Goal: Information Seeking & Learning: Learn about a topic

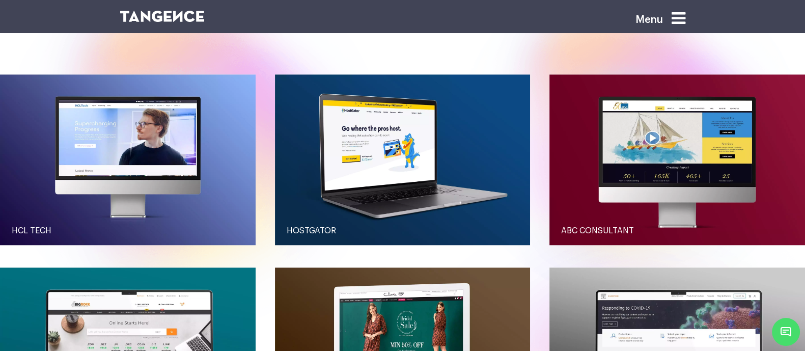
scroll to position [1128, 0]
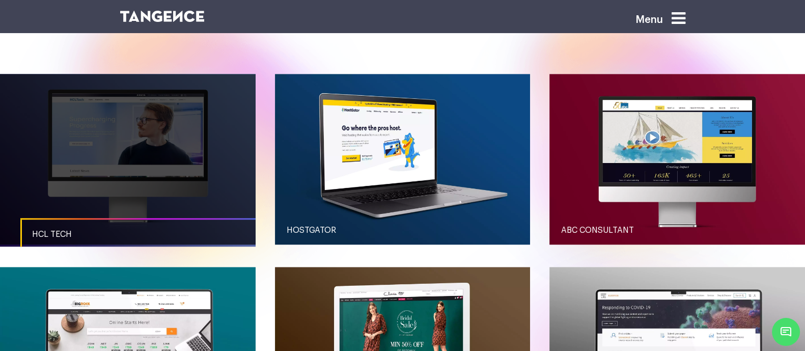
drag, startPoint x: 211, startPoint y: 153, endPoint x: 135, endPoint y: 112, distance: 86.8
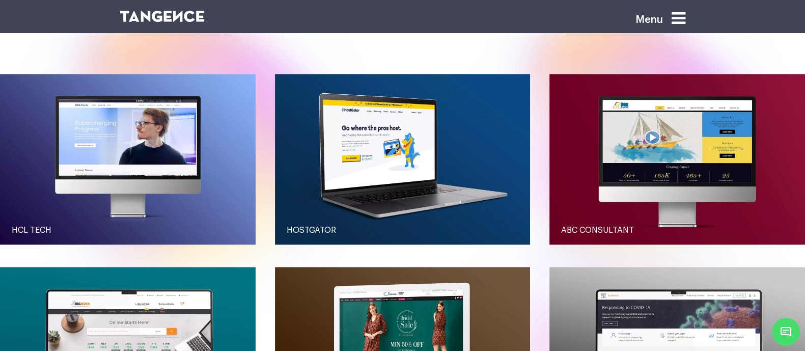
drag, startPoint x: 135, startPoint y: 112, endPoint x: 263, endPoint y: 75, distance: 133.4
click at [263, 75] on div "HCL Tech Bigrock Clovia" at bounding box center [402, 266] width 805 height 385
drag, startPoint x: 155, startPoint y: 75, endPoint x: 266, endPoint y: 46, distance: 114.2
click at [266, 74] on div "HCL Tech Bigrock Clovia" at bounding box center [402, 266] width 805 height 385
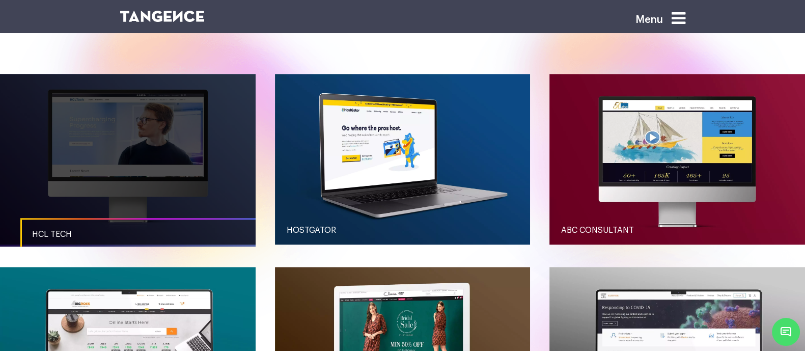
click at [189, 75] on link "button" at bounding box center [127, 159] width 255 height 170
click at [188, 76] on link "button" at bounding box center [127, 159] width 255 height 170
drag, startPoint x: 188, startPoint y: 76, endPoint x: 132, endPoint y: 159, distance: 99.4
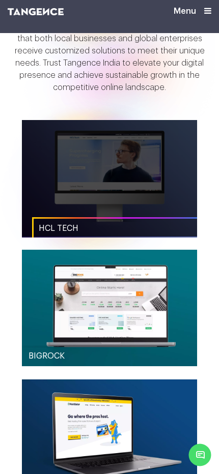
scroll to position [780, 0]
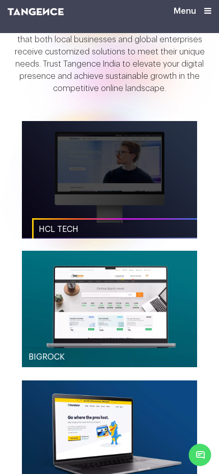
click at [108, 203] on link "button" at bounding box center [109, 179] width 175 height 117
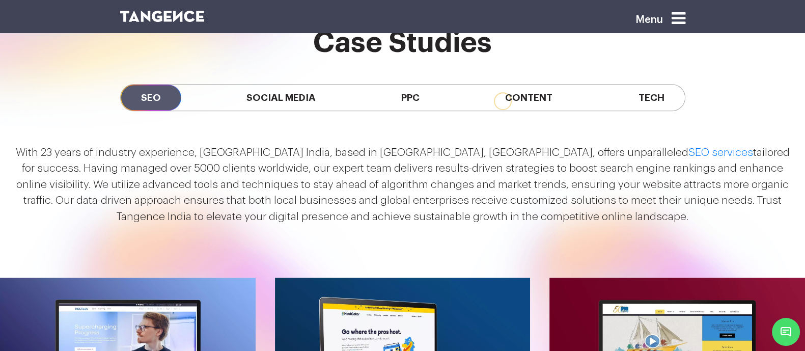
scroll to position [796, 0]
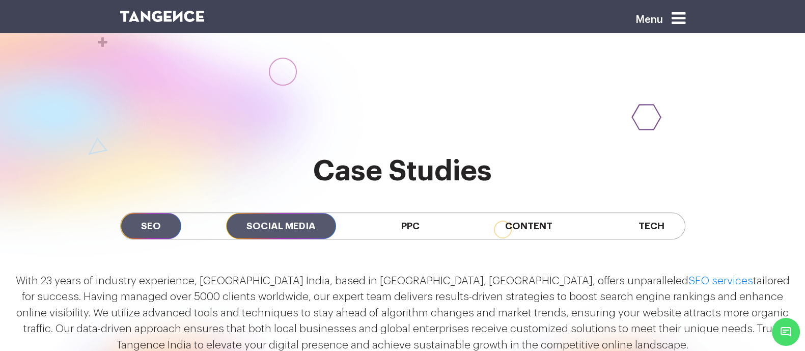
click at [250, 213] on span "Social Media" at bounding box center [281, 226] width 110 height 26
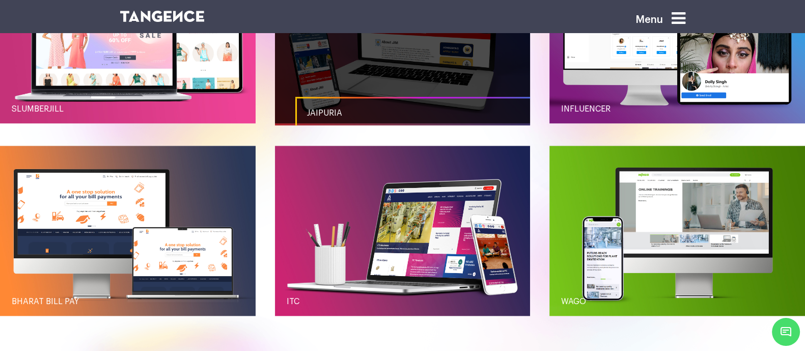
scroll to position [1153, 0]
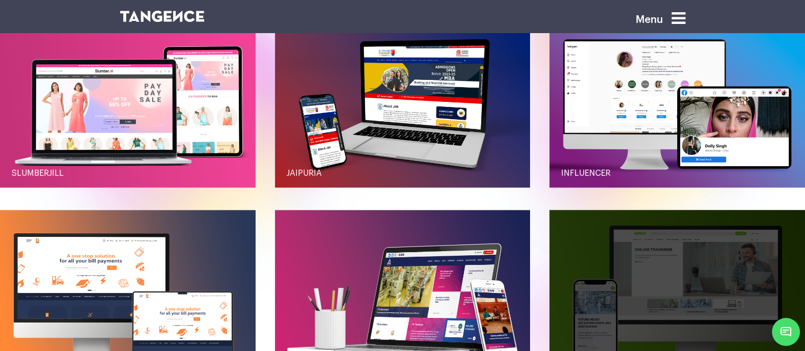
click at [585, 243] on link "button" at bounding box center [676, 295] width 255 height 170
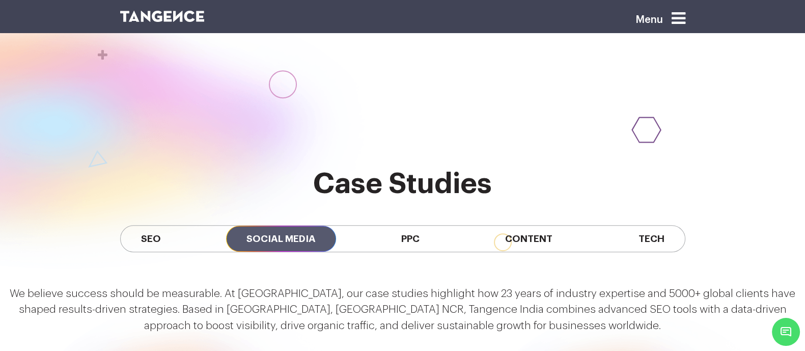
scroll to position [781, 0]
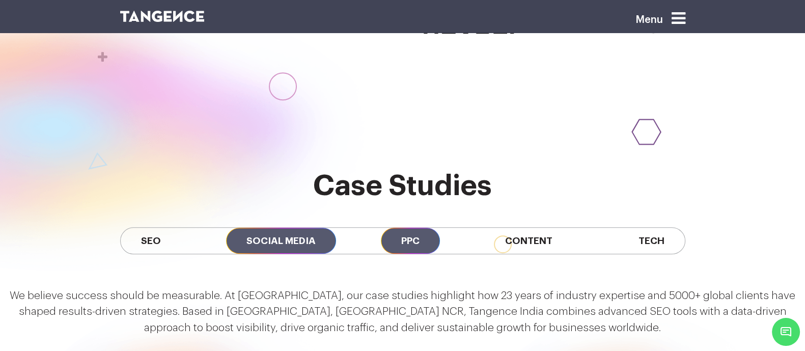
click at [413, 227] on span "PPC" at bounding box center [410, 240] width 59 height 26
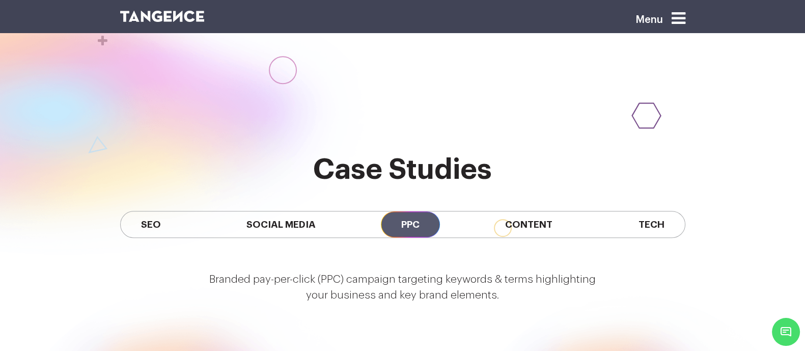
scroll to position [790, 0]
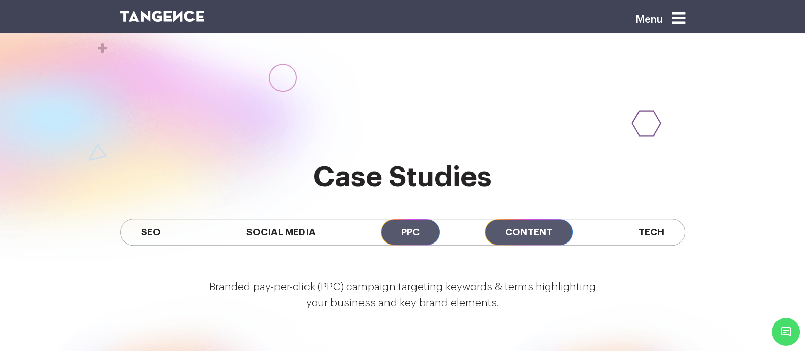
click at [548, 219] on span "Content" at bounding box center [528, 232] width 88 height 26
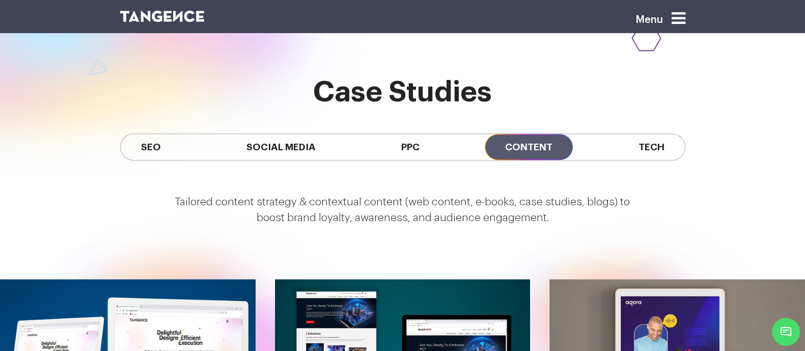
scroll to position [874, 0]
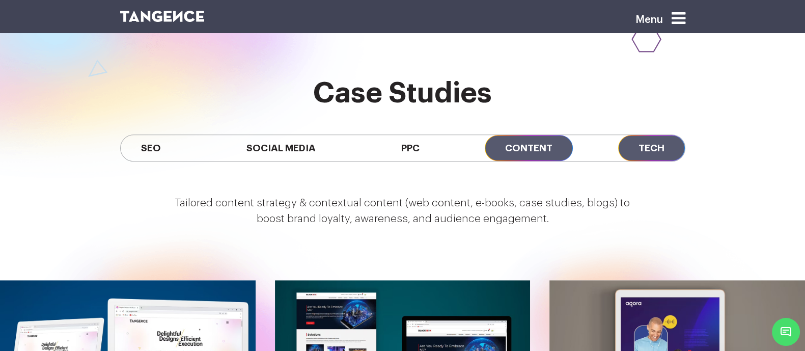
click at [669, 135] on span "Tech" at bounding box center [651, 148] width 67 height 26
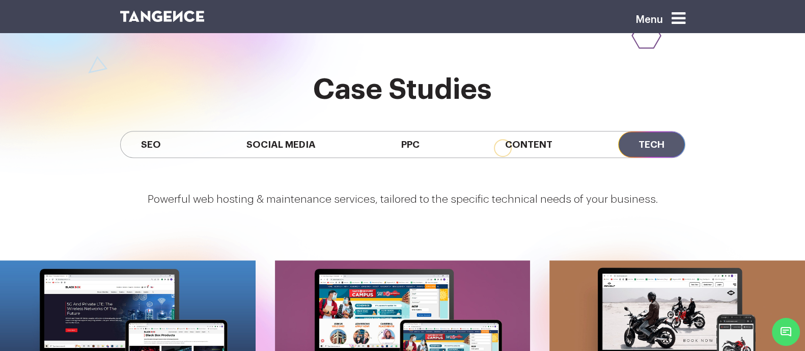
scroll to position [870, 0]
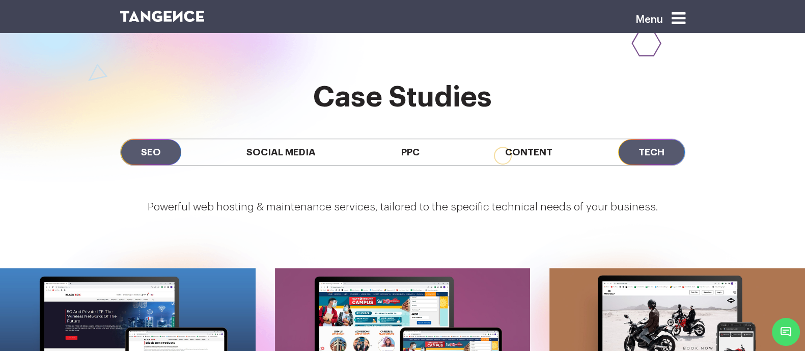
click at [121, 139] on span "SEO" at bounding box center [151, 152] width 61 height 26
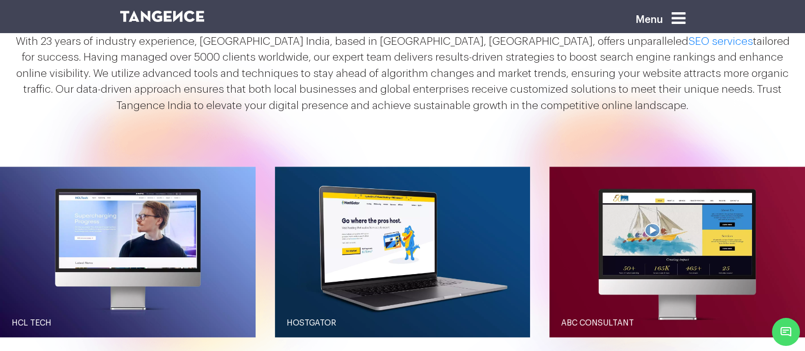
scroll to position [1036, 0]
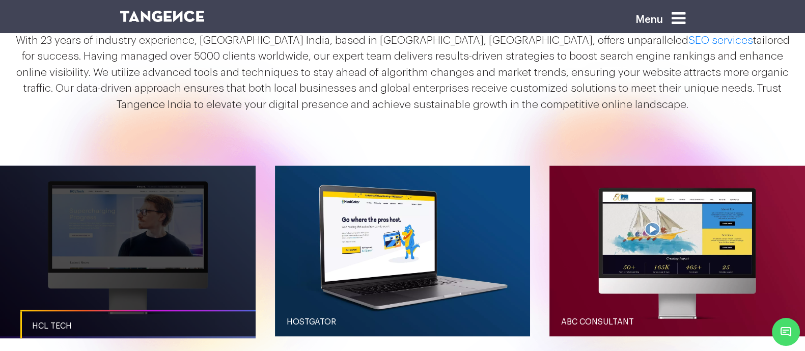
click at [254, 229] on link "button" at bounding box center [127, 250] width 255 height 170
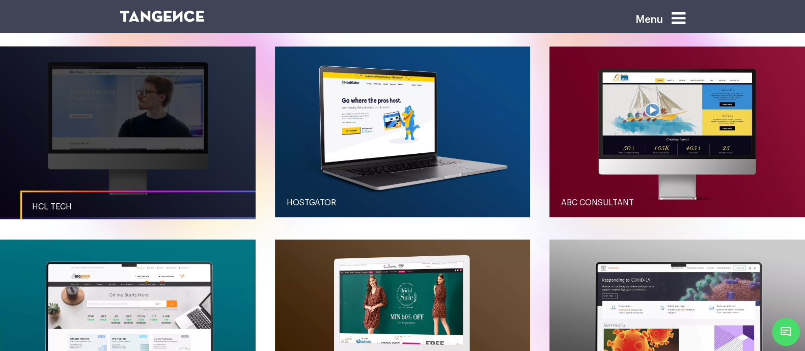
scroll to position [1155, 0]
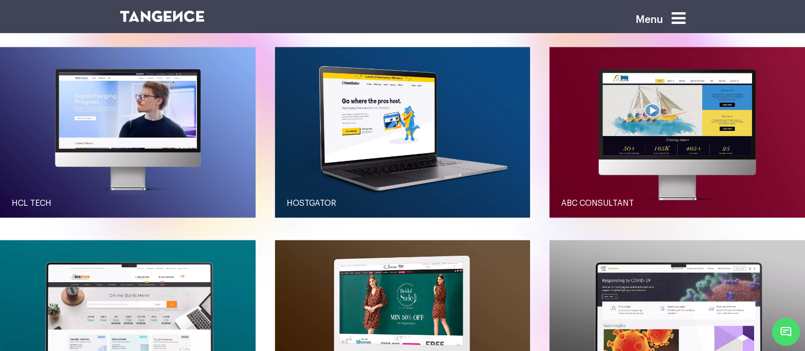
click at [263, 189] on div "HCL Tech Bigrock Clovia" at bounding box center [402, 239] width 805 height 385
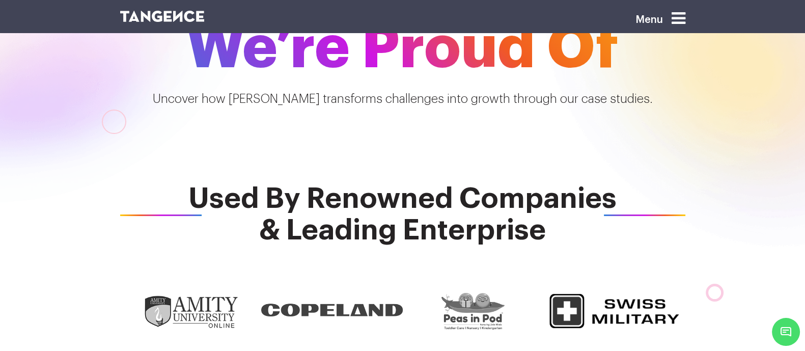
scroll to position [239, 0]
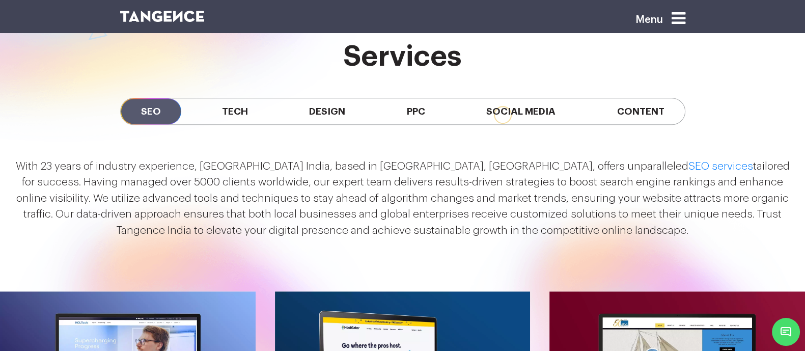
scroll to position [910, 0]
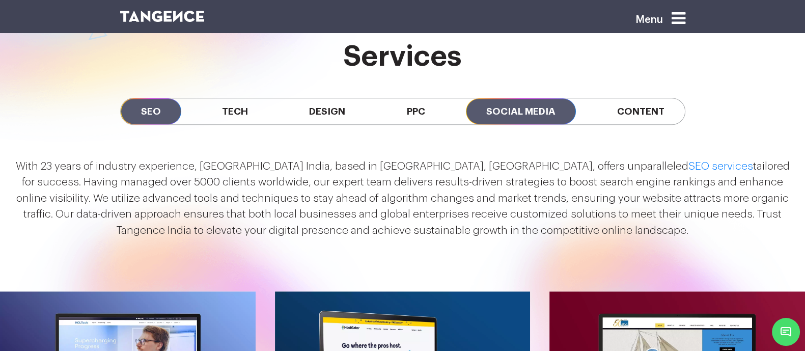
click at [522, 112] on span "Social Media" at bounding box center [521, 111] width 110 height 26
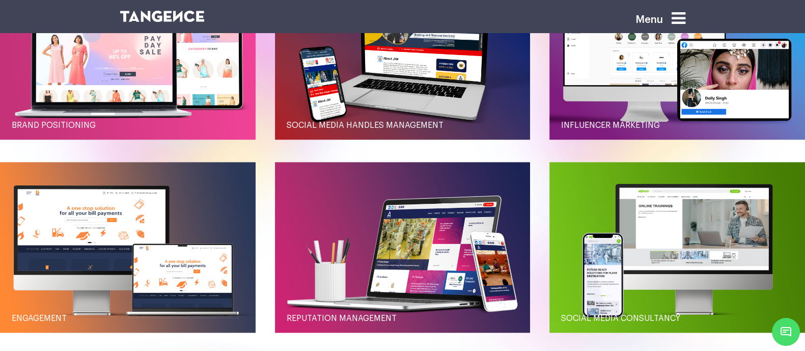
scroll to position [1186, 0]
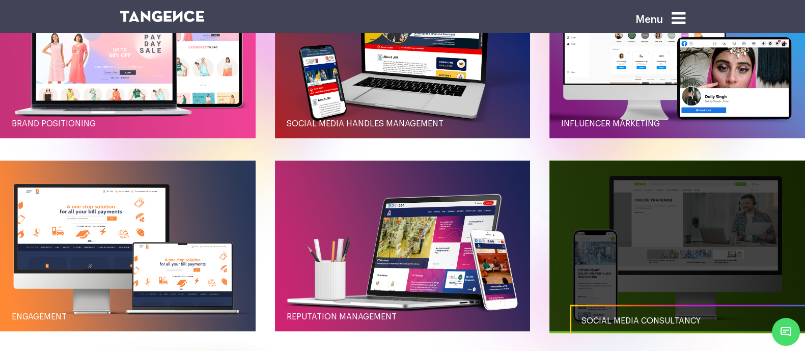
click at [558, 203] on link "button" at bounding box center [676, 245] width 255 height 170
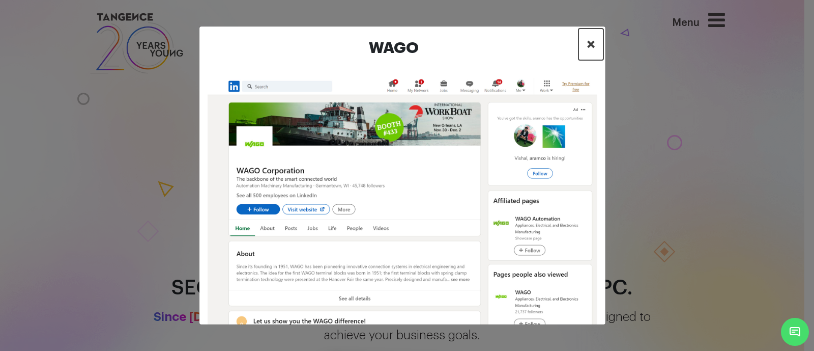
click at [590, 52] on button "×" at bounding box center [591, 44] width 25 height 32
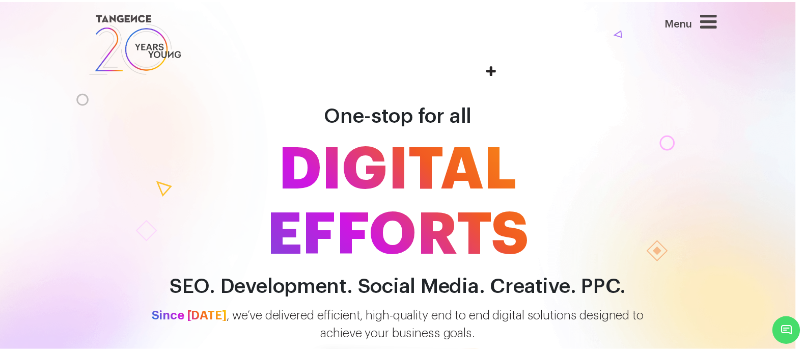
scroll to position [1257, 0]
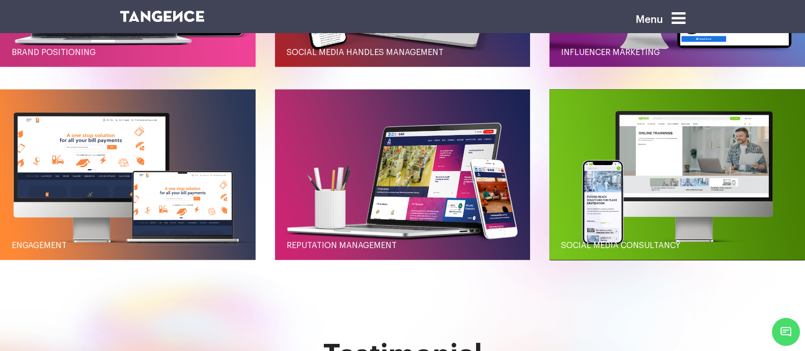
click at [549, 89] on button "Social Media Consultancy" at bounding box center [676, 174] width 255 height 170
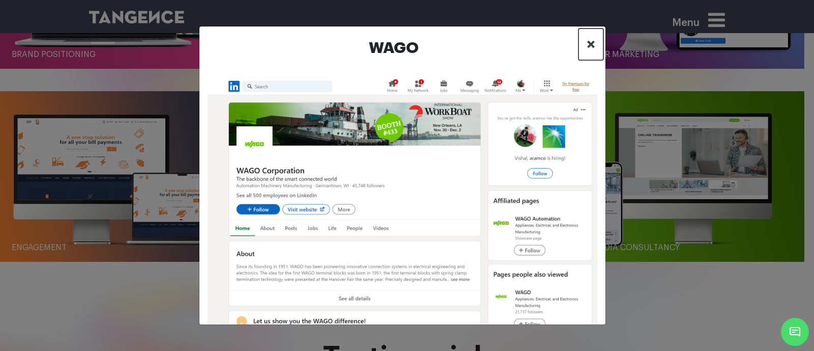
click at [592, 45] on span "×" at bounding box center [591, 44] width 9 height 15
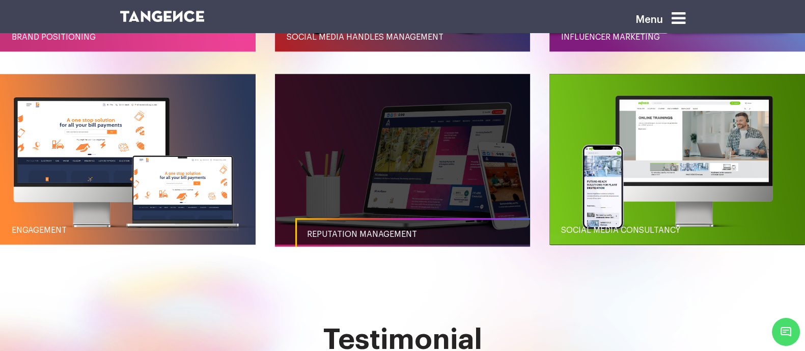
scroll to position [1277, 0]
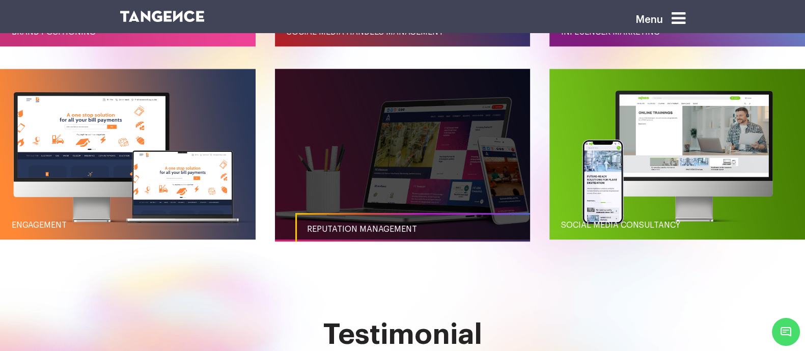
click at [420, 172] on link "button" at bounding box center [402, 154] width 255 height 170
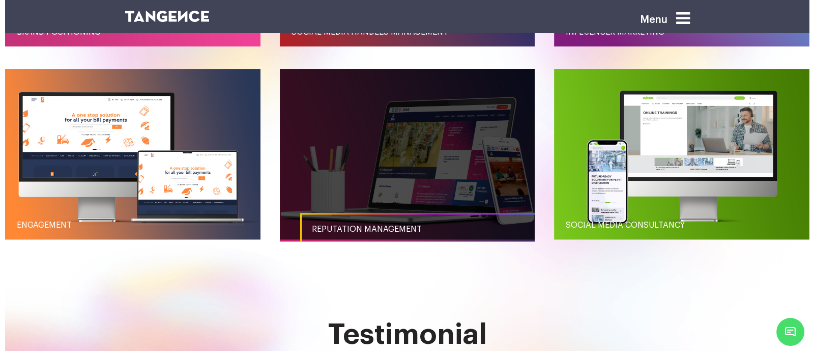
scroll to position [0, 0]
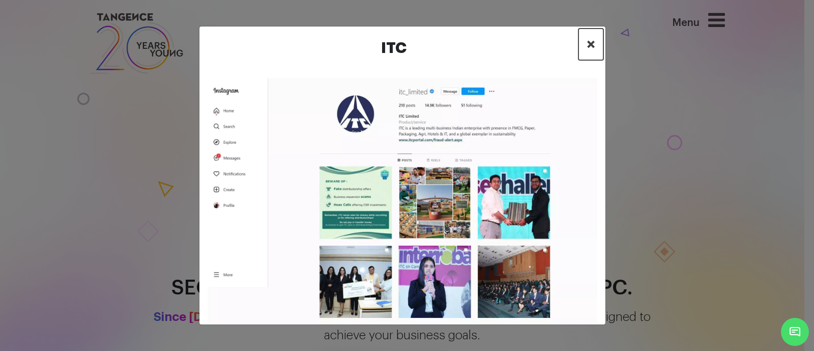
click at [585, 44] on button "×" at bounding box center [591, 44] width 25 height 32
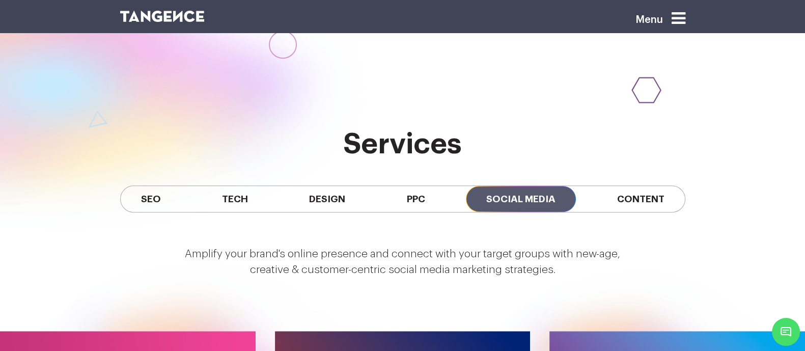
scroll to position [821, 0]
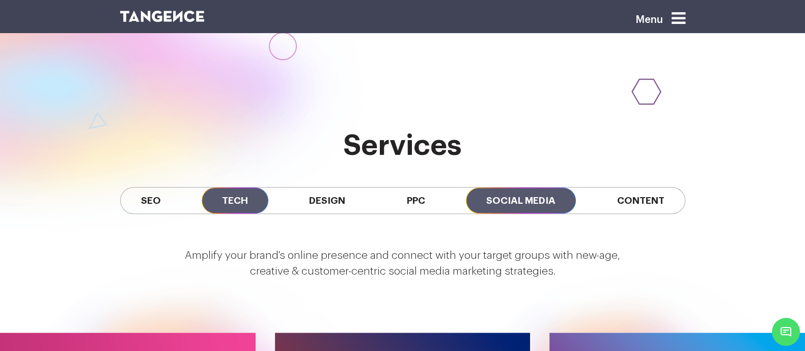
click at [225, 202] on span "Tech" at bounding box center [235, 200] width 67 height 26
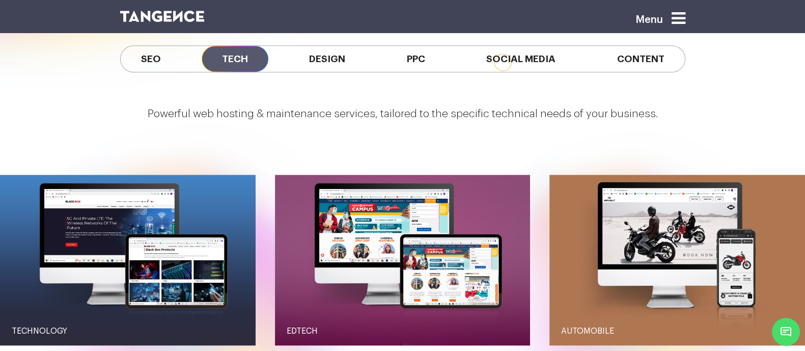
scroll to position [964, 0]
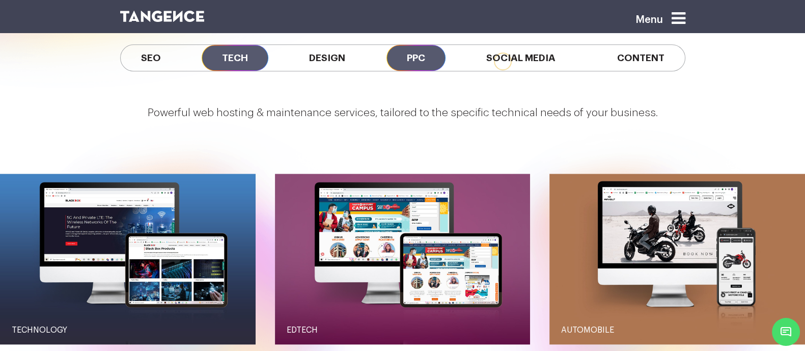
click at [433, 52] on span "PPC" at bounding box center [415, 58] width 59 height 26
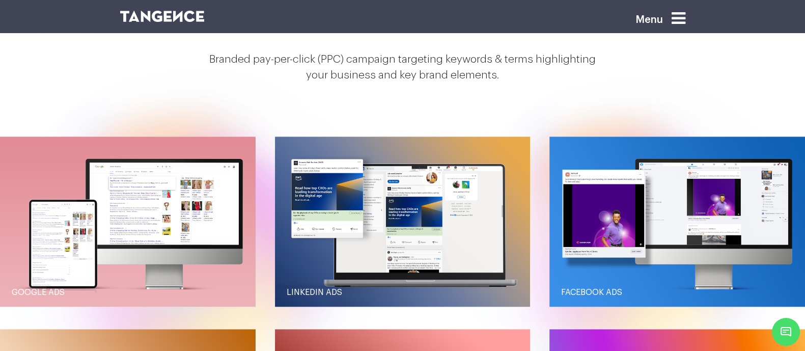
scroll to position [1022, 0]
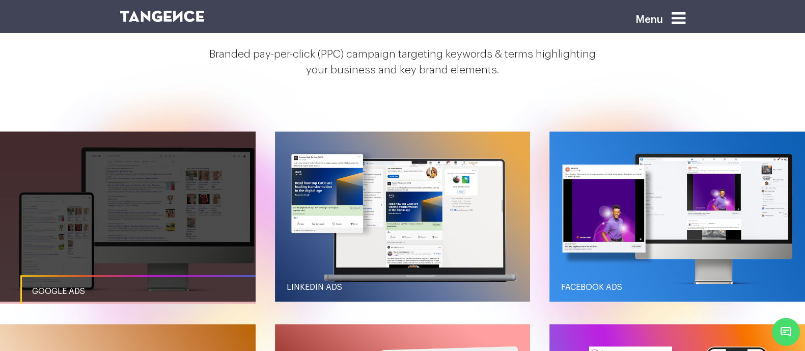
click at [207, 227] on link "button" at bounding box center [127, 216] width 255 height 170
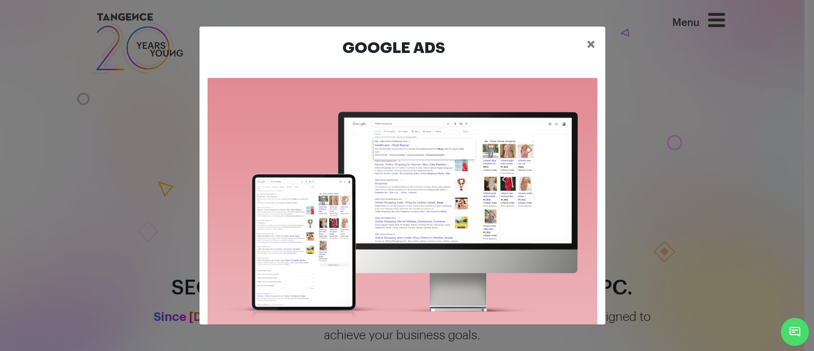
scroll to position [15, 0]
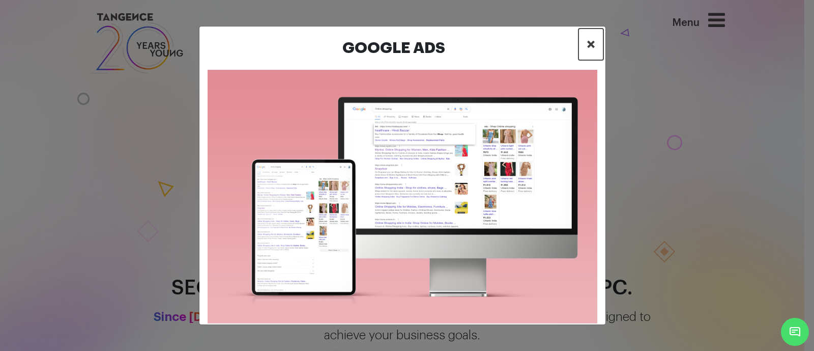
click at [587, 40] on span "×" at bounding box center [591, 44] width 9 height 15
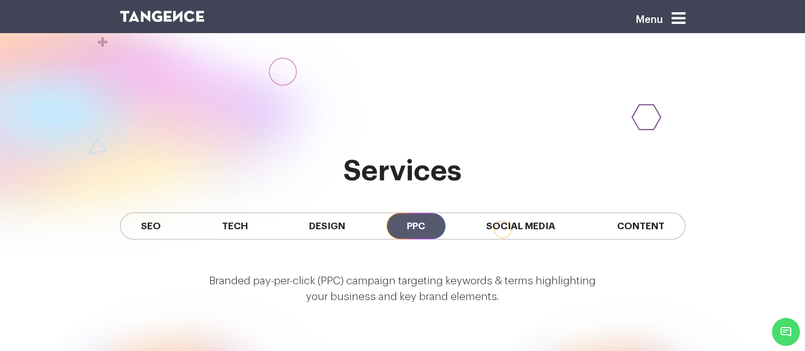
scroll to position [791, 0]
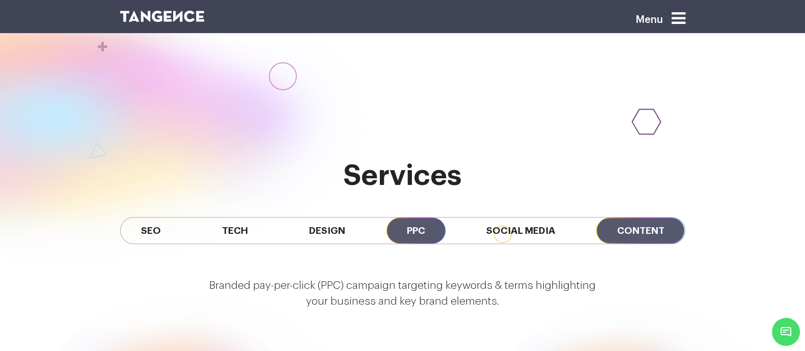
click at [653, 238] on span "Content" at bounding box center [640, 230] width 88 height 26
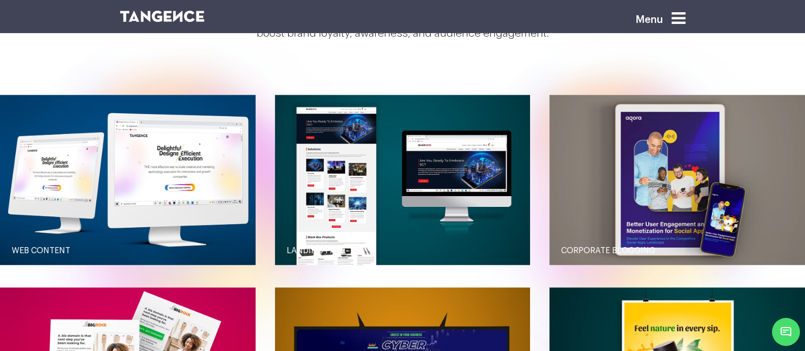
scroll to position [1060, 0]
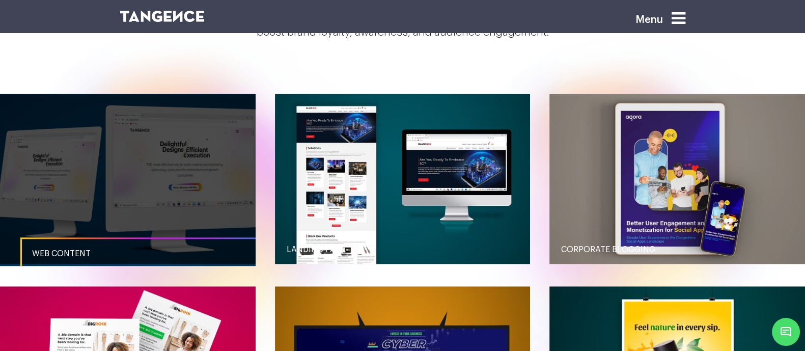
click at [215, 224] on link "button" at bounding box center [127, 179] width 255 height 170
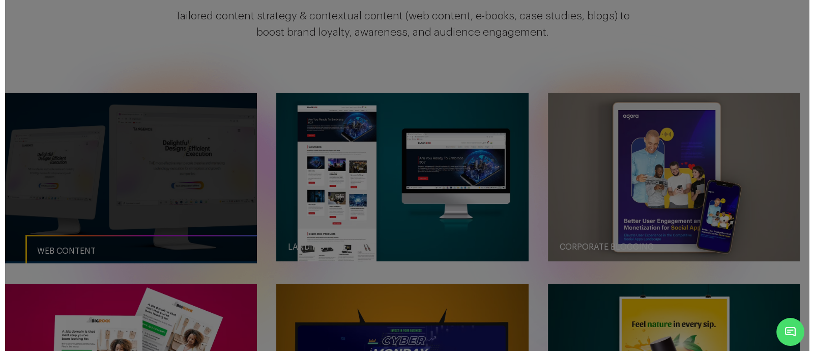
scroll to position [0, 0]
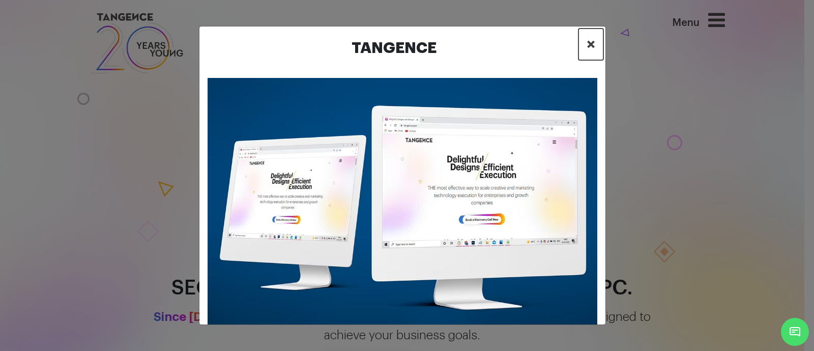
click at [588, 43] on span "×" at bounding box center [591, 44] width 9 height 15
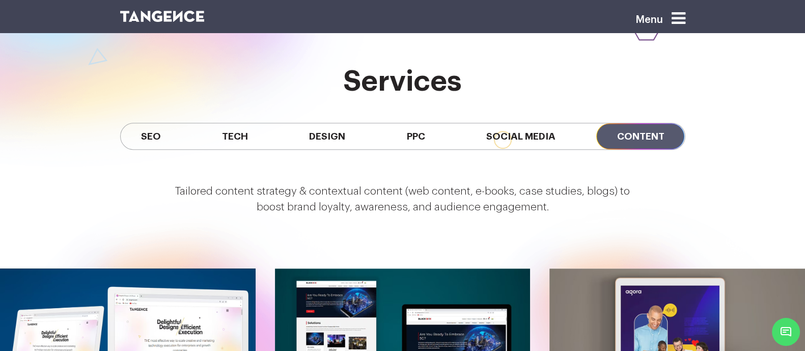
scroll to position [899, 0]
